Goal: Task Accomplishment & Management: Complete application form

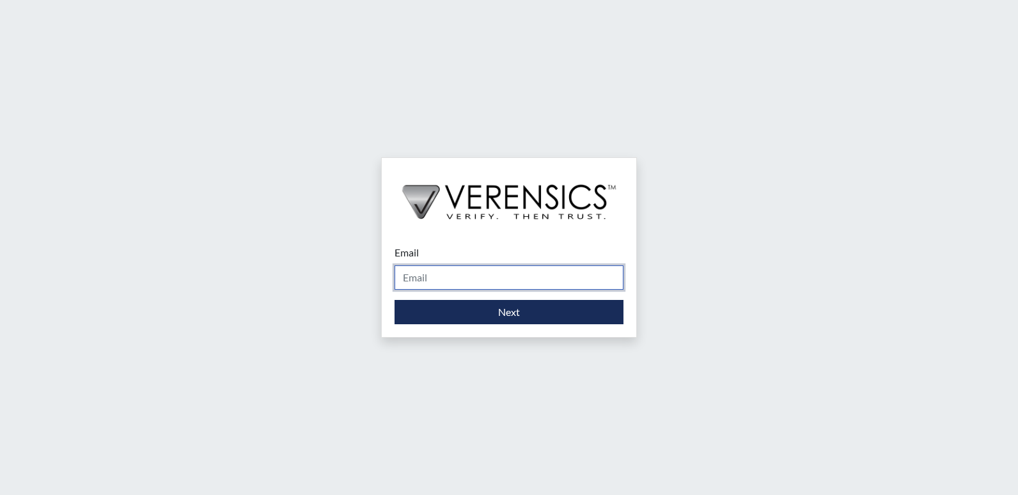
click at [422, 276] on input "Email" at bounding box center [508, 277] width 229 height 24
type input "[EMAIL_ADDRESS][PERSON_NAME][DOMAIN_NAME]"
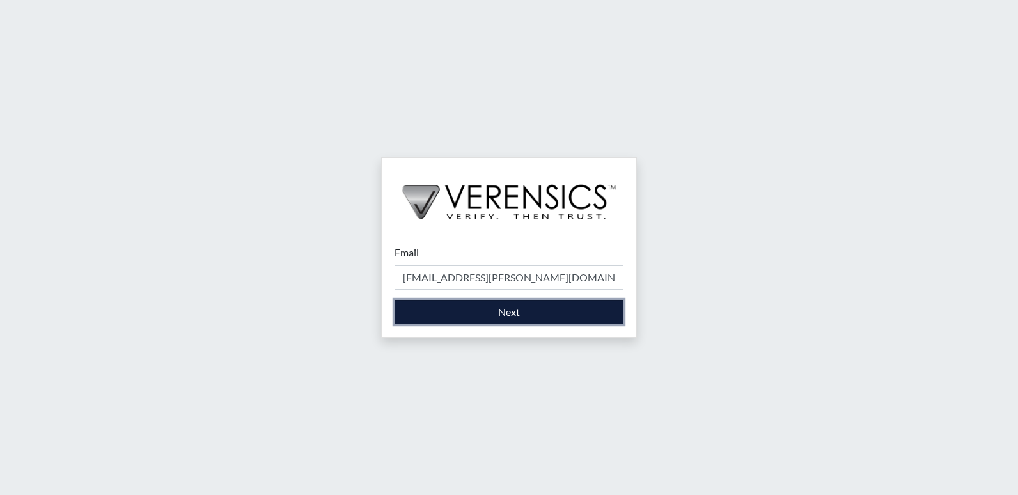
click at [473, 315] on button "Next" at bounding box center [508, 312] width 229 height 24
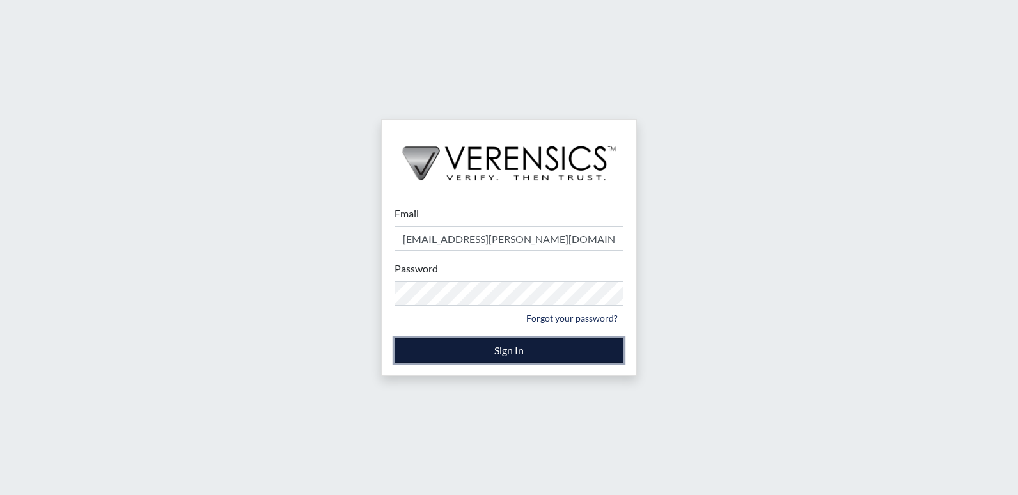
click at [502, 352] on button "Sign In" at bounding box center [508, 350] width 229 height 24
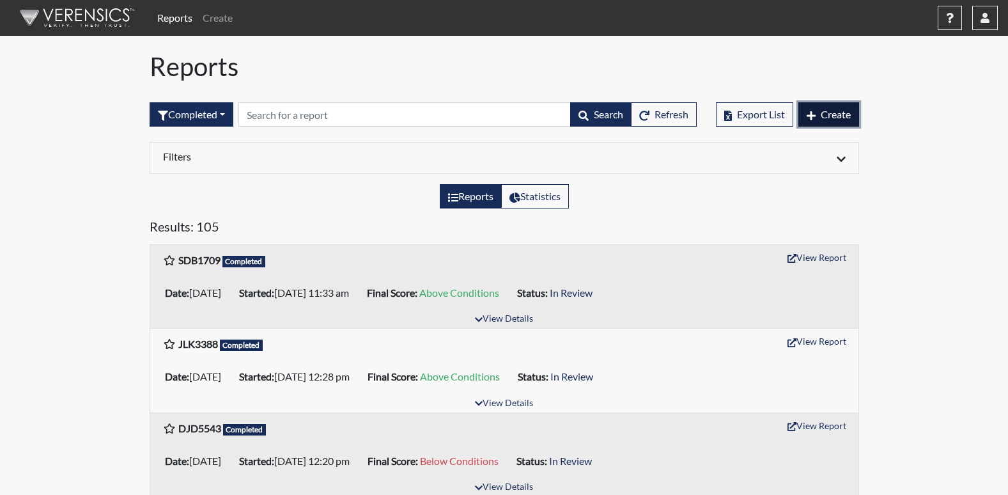
click at [850, 120] on span "Create" at bounding box center [836, 114] width 30 height 12
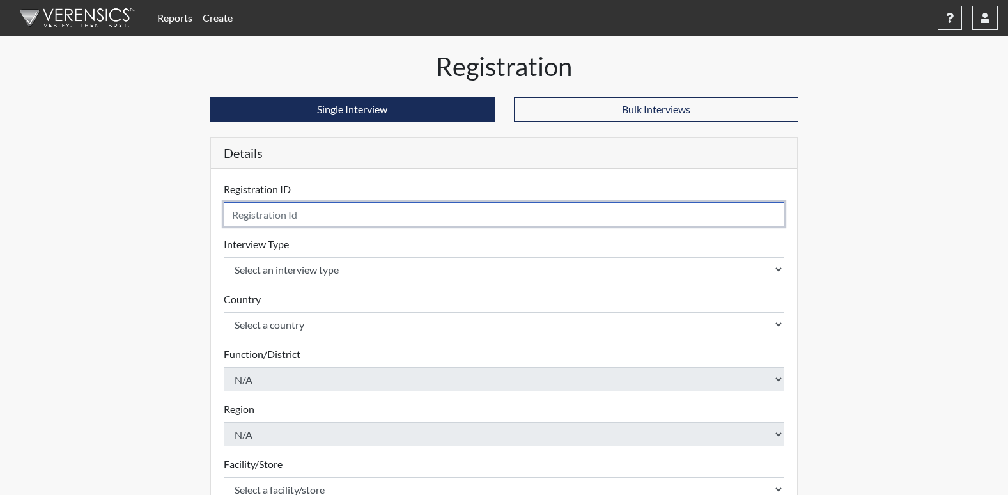
click at [258, 210] on input "text" at bounding box center [504, 214] width 561 height 24
type input "SDR0335"
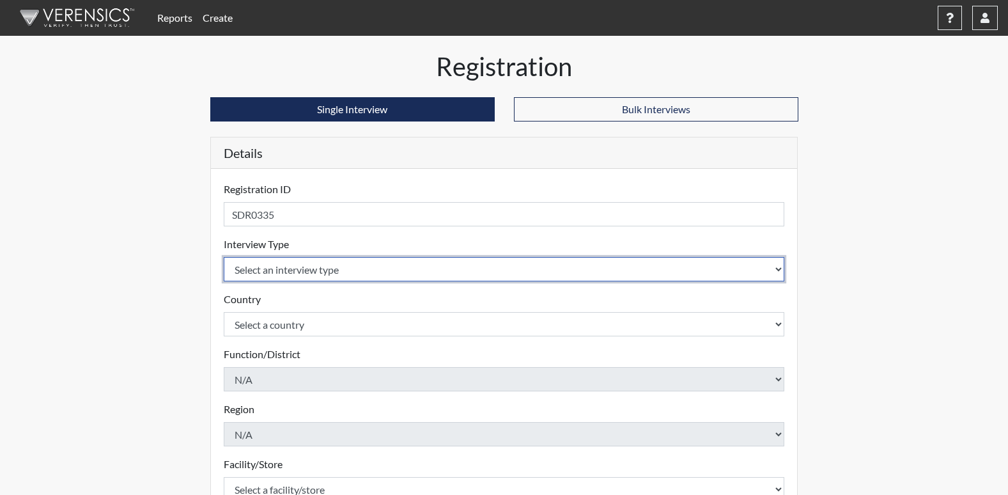
click at [435, 270] on select "Select an interview type Corrections Pre-Employment" at bounding box center [504, 269] width 561 height 24
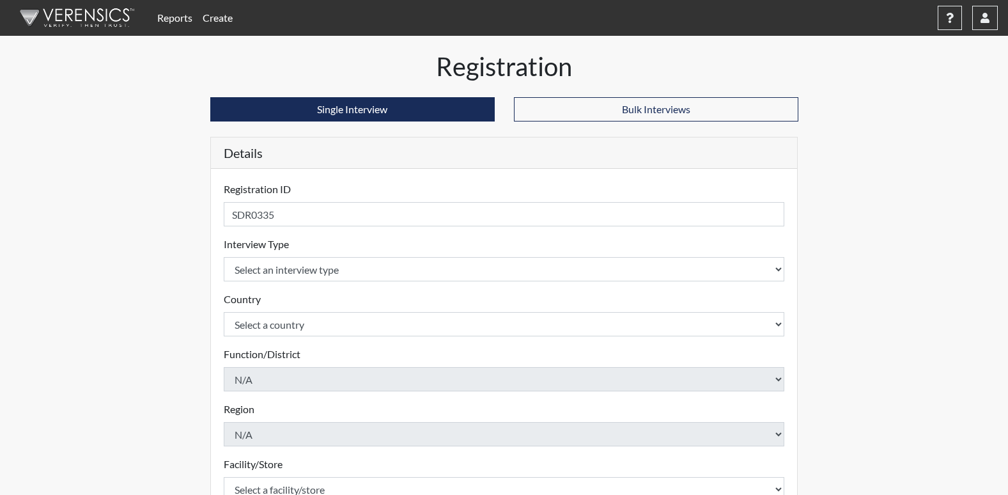
click at [402, 302] on div "Country Select a country [GEOGRAPHIC_DATA] [GEOGRAPHIC_DATA] Please select a co…" at bounding box center [504, 314] width 561 height 45
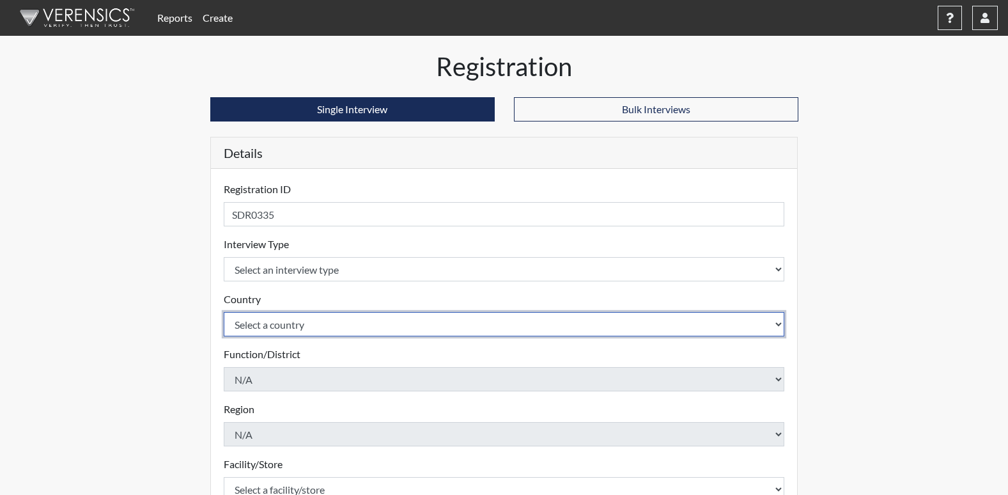
click at [380, 334] on select "Select a country [GEOGRAPHIC_DATA] [GEOGRAPHIC_DATA]" at bounding box center [504, 324] width 561 height 24
select select "united-states-of-[GEOGRAPHIC_DATA]"
click at [224, 312] on select "Select a country [GEOGRAPHIC_DATA] [GEOGRAPHIC_DATA]" at bounding box center [504, 324] width 561 height 24
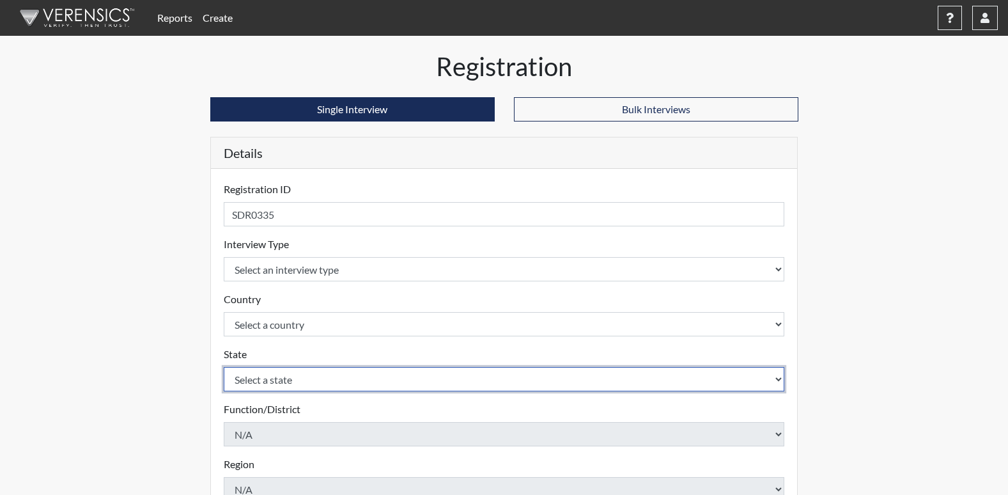
click at [315, 375] on select "Select a state [US_STATE] [US_STATE] [US_STATE] [US_STATE] [US_STATE] [US_STATE…" at bounding box center [504, 379] width 561 height 24
select select "GA"
click at [224, 367] on select "Select a state [US_STATE] [US_STATE] [US_STATE] [US_STATE] [US_STATE] [US_STATE…" at bounding box center [504, 379] width 561 height 24
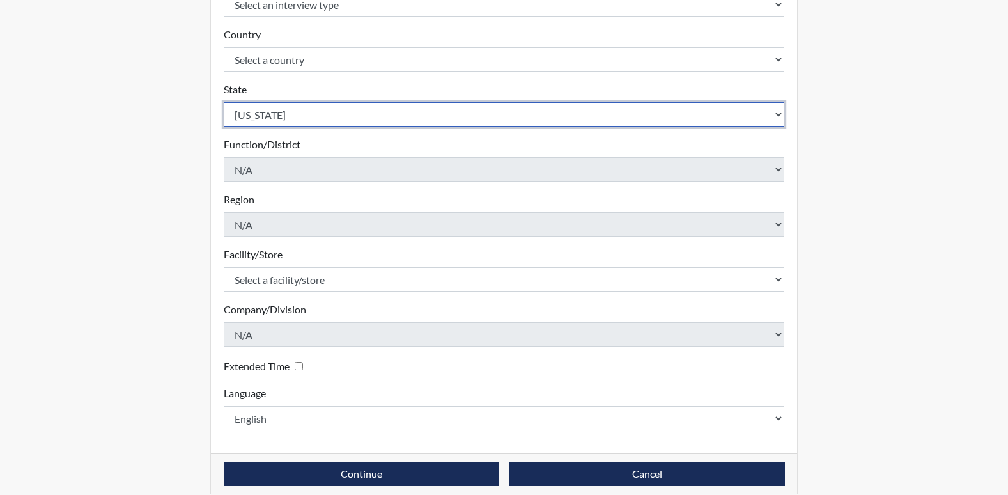
scroll to position [279, 0]
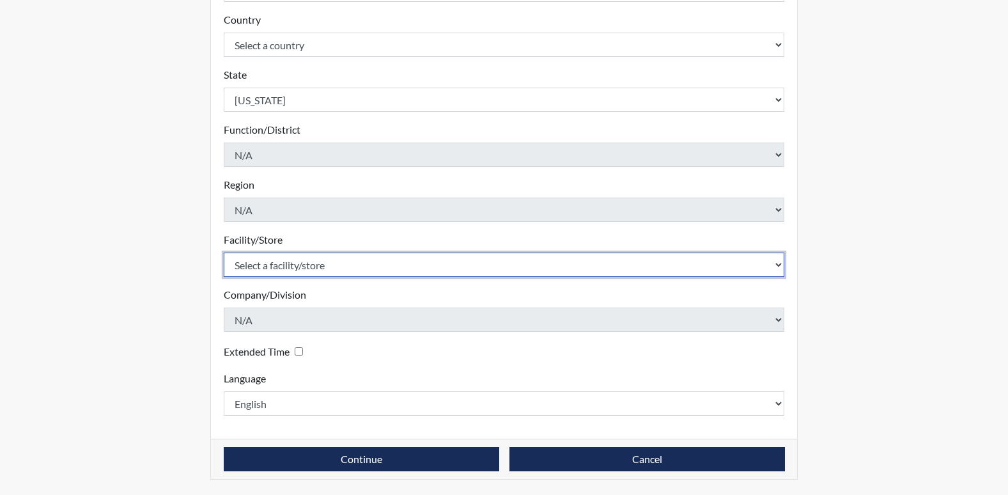
click at [425, 264] on select "Select a facility/store [PERSON_NAME] RSAT [PERSON_NAME]" at bounding box center [504, 265] width 561 height 24
select select "fe048dc8-8513-4baa-9e67-433064e9acd7"
click at [224, 253] on select "Select a facility/store [PERSON_NAME] RSAT [PERSON_NAME]" at bounding box center [504, 265] width 561 height 24
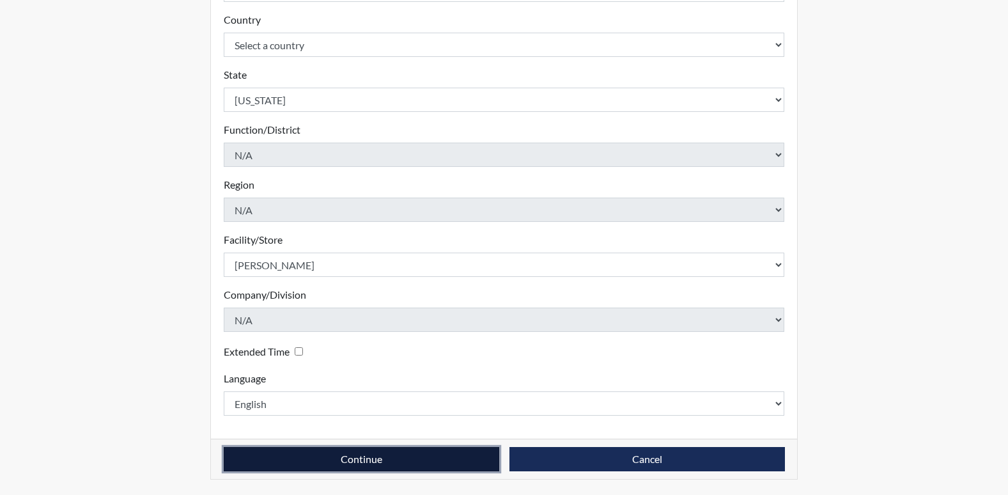
click at [378, 465] on button "Continue" at bounding box center [362, 459] width 276 height 24
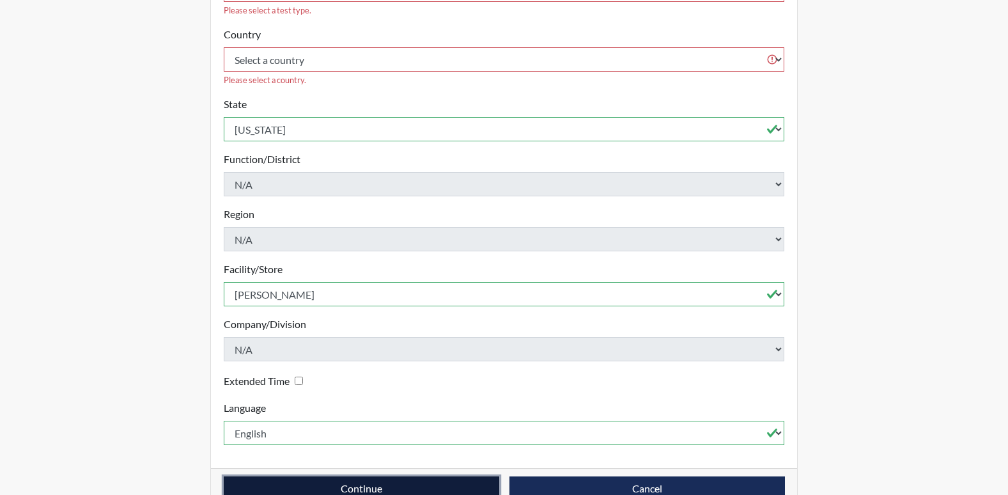
click at [378, 476] on button "Continue" at bounding box center [362, 488] width 276 height 24
click at [397, 478] on button "Continue" at bounding box center [362, 488] width 276 height 24
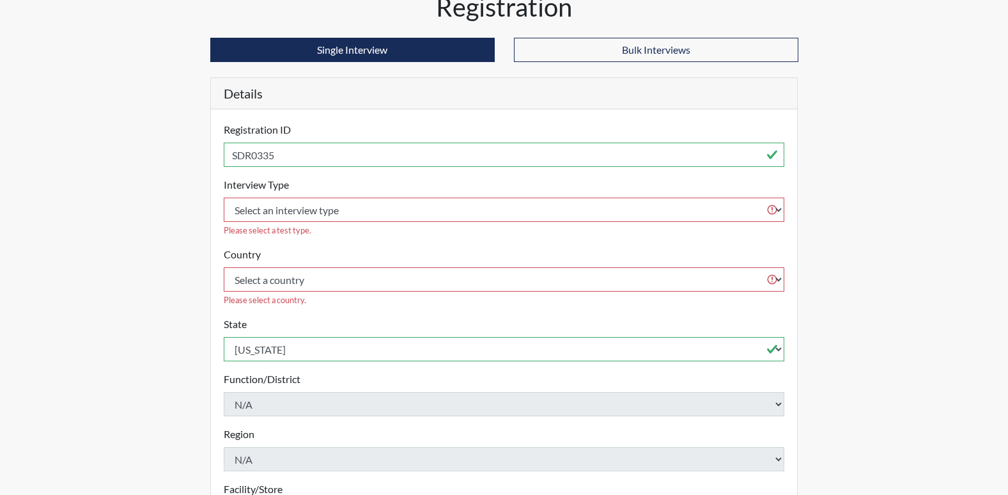
scroll to position [0, 0]
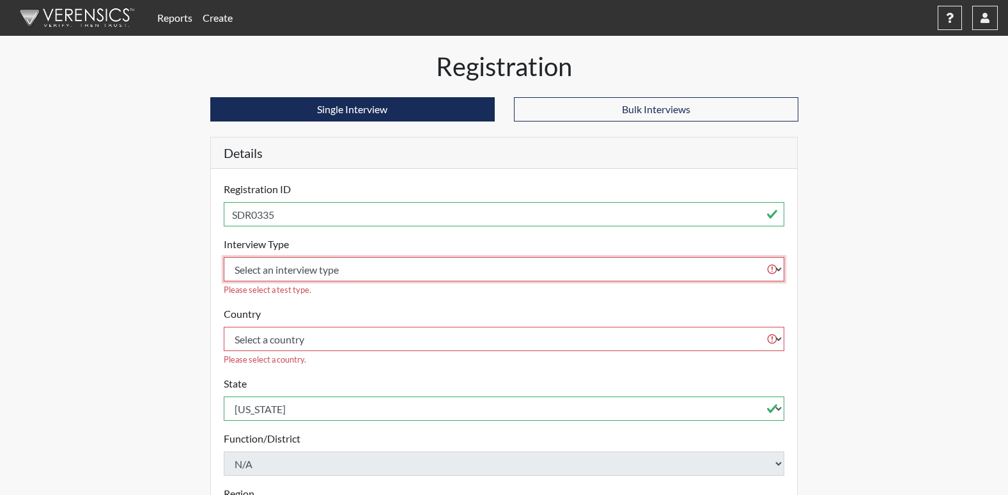
click at [738, 275] on select "Select an interview type Corrections Pre-Employment" at bounding box center [504, 269] width 561 height 24
select select "ff733e93-e1bf-11ea-9c9f-0eff0cf7eb8f"
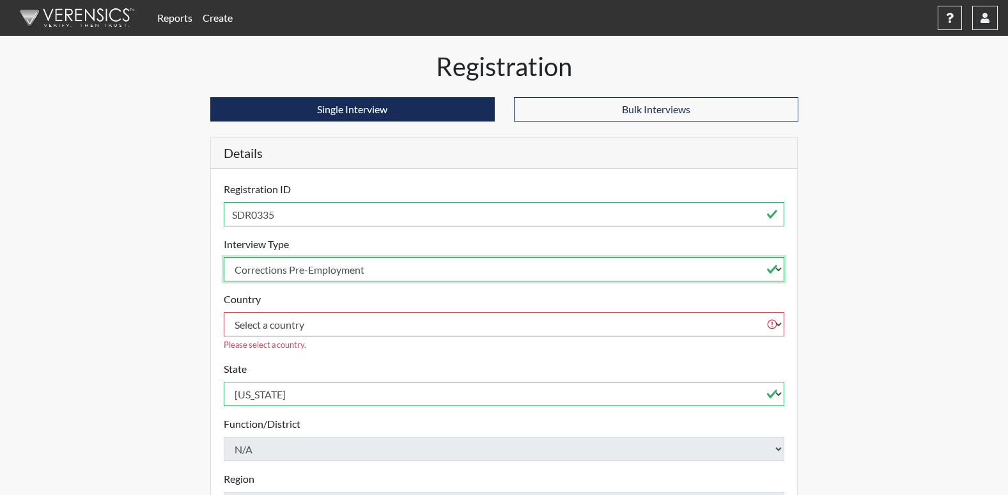
click at [224, 257] on select "Select an interview type Corrections Pre-Employment" at bounding box center [504, 269] width 561 height 24
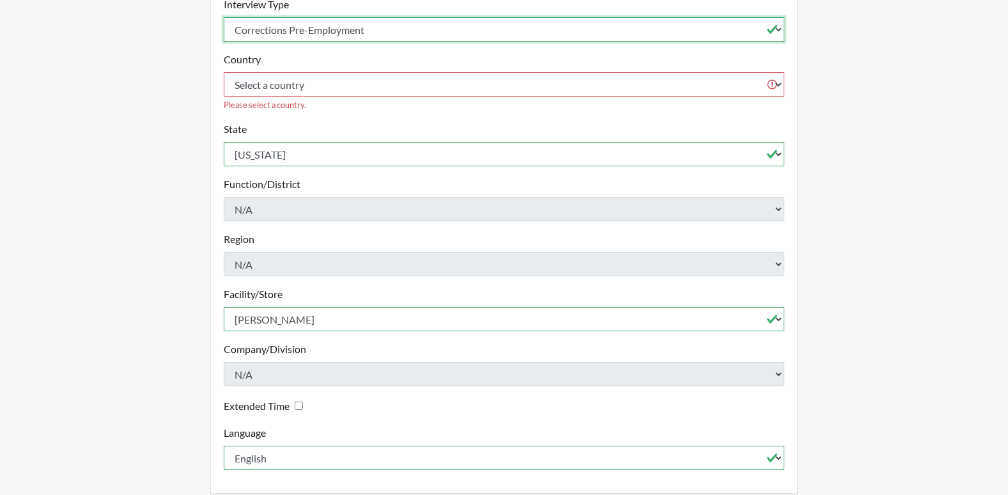
scroll to position [279, 0]
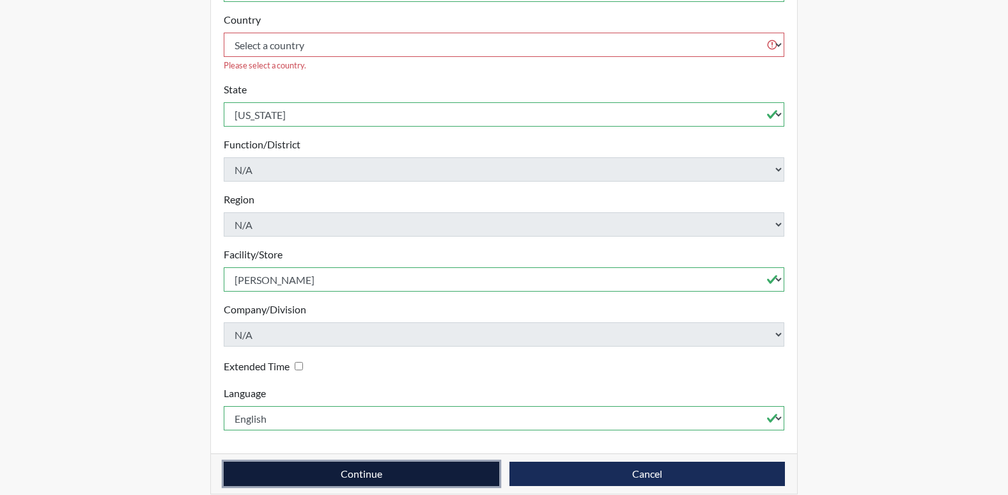
click at [332, 462] on button "Continue" at bounding box center [362, 474] width 276 height 24
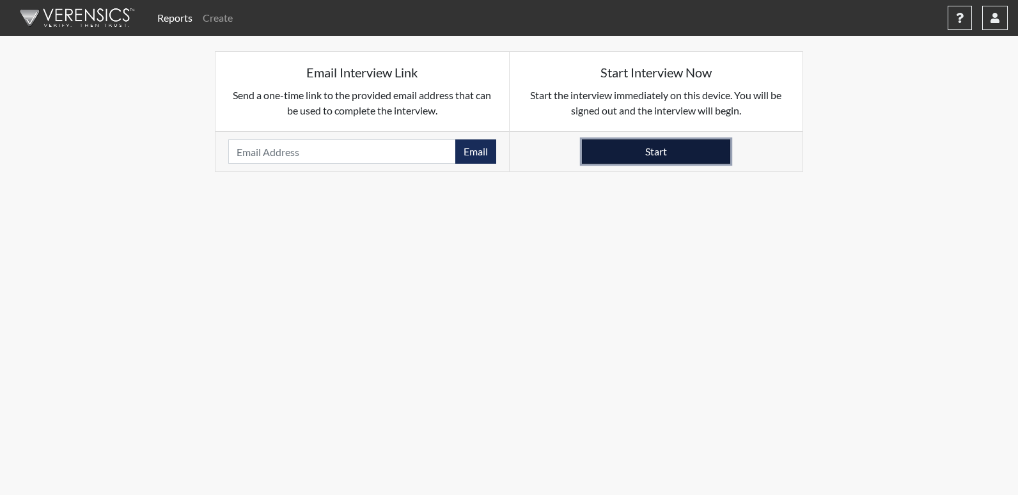
click at [673, 158] on button "Start" at bounding box center [656, 151] width 148 height 24
